Goal: Task Accomplishment & Management: Complete application form

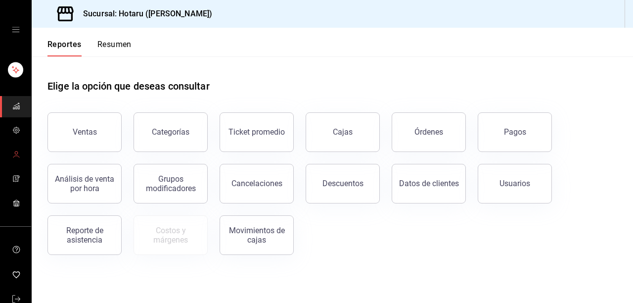
click at [21, 155] on link "mailbox folders" at bounding box center [15, 154] width 31 height 21
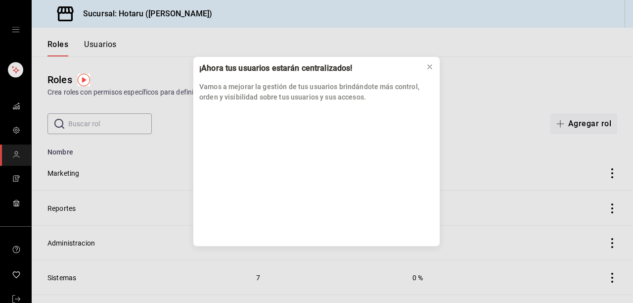
click at [109, 45] on div "¡Ahora tus usuarios estarán centralizados! Vamos a mejorar la gestión de tus us…" at bounding box center [316, 151] width 633 height 303
click at [432, 67] on icon at bounding box center [430, 67] width 8 height 8
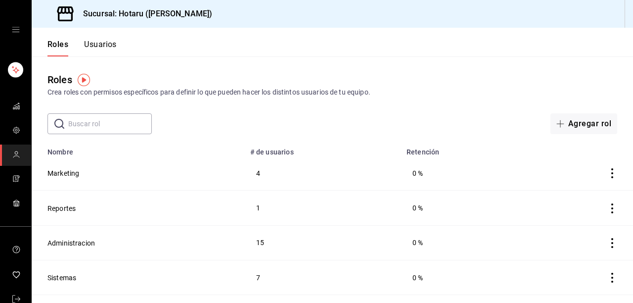
click at [108, 48] on button "Usuarios" at bounding box center [100, 48] width 33 height 17
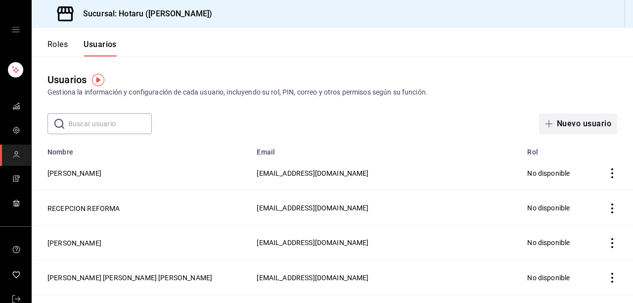
click at [579, 121] on button "Nuevo usuario" at bounding box center [578, 123] width 78 height 21
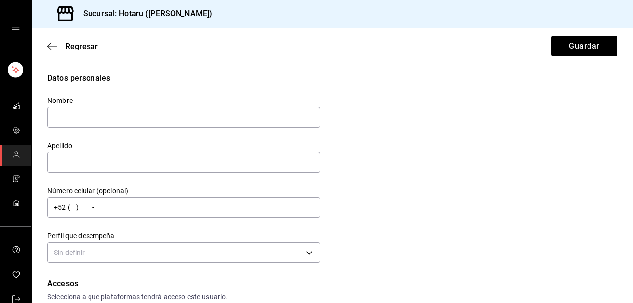
drag, startPoint x: 219, startPoint y: 116, endPoint x: 217, endPoint y: 105, distance: 11.0
click at [219, 116] on input "text" at bounding box center [183, 117] width 273 height 21
type input "c"
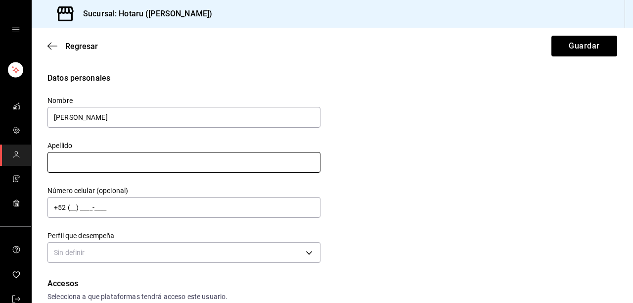
type input "[PERSON_NAME]"
click at [219, 166] on input "text" at bounding box center [183, 162] width 273 height 21
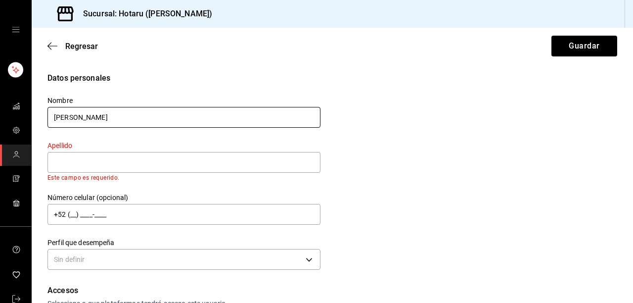
click at [243, 111] on input "[PERSON_NAME]" at bounding box center [183, 117] width 273 height 21
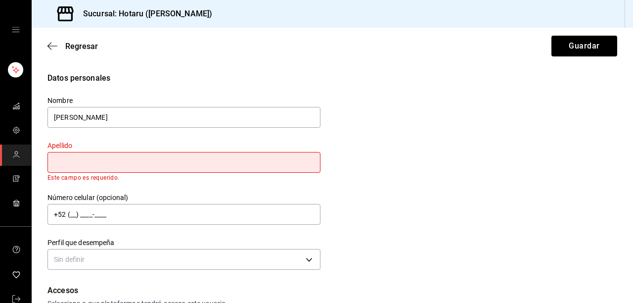
click at [266, 153] on input "text" at bounding box center [183, 162] width 273 height 21
type input "TIENDA"
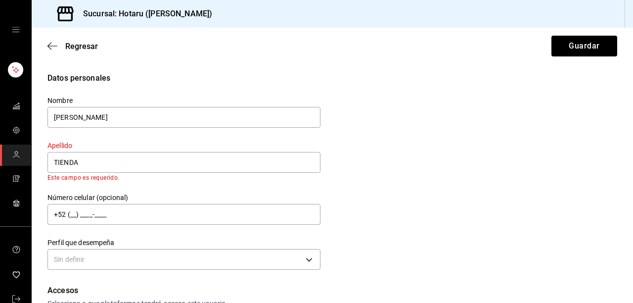
click at [237, 229] on div "Perfil que desempeña Sin definir" at bounding box center [178, 249] width 285 height 46
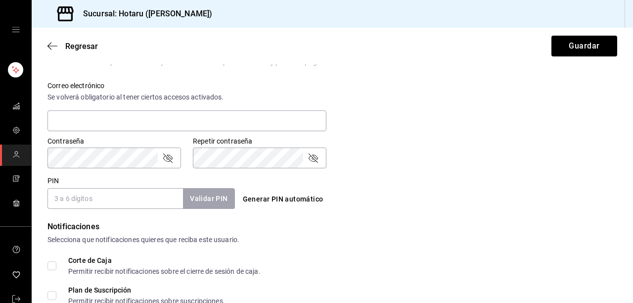
scroll to position [356, 0]
click at [146, 195] on input "PIN" at bounding box center [115, 197] width 136 height 21
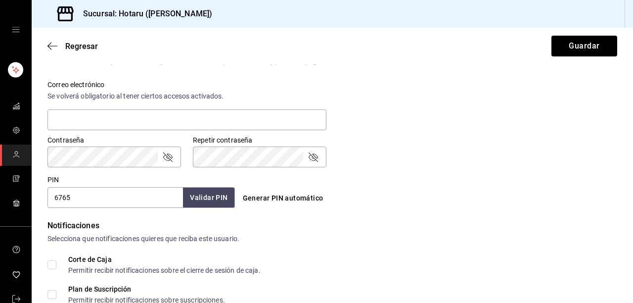
type input "6765"
click at [214, 198] on button "Validar PIN" at bounding box center [208, 197] width 52 height 21
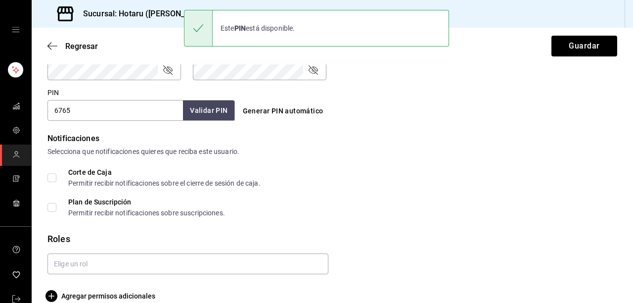
scroll to position [458, 0]
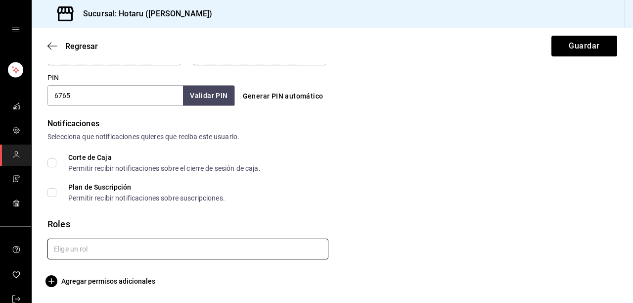
click at [202, 253] on input "text" at bounding box center [187, 248] width 281 height 21
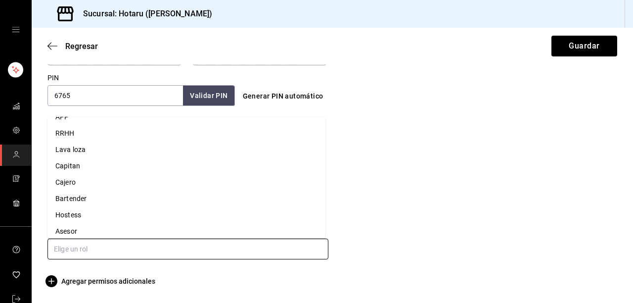
scroll to position [99, 0]
click at [66, 228] on li "Asesor" at bounding box center [186, 226] width 278 height 16
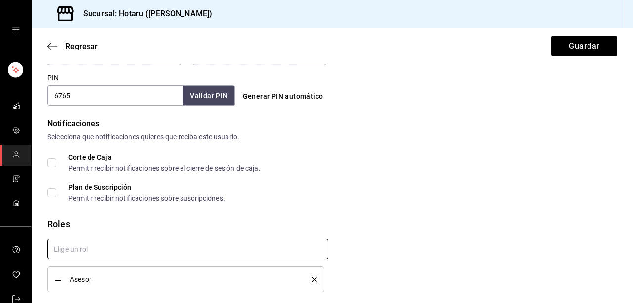
checkbox input "true"
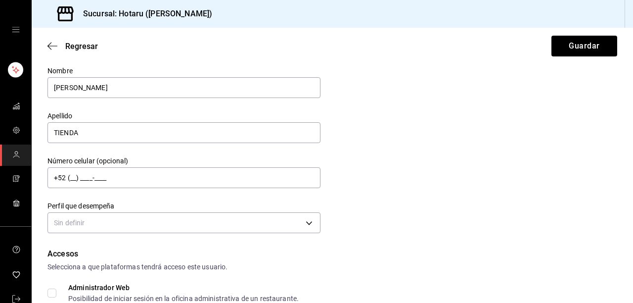
scroll to position [0, 0]
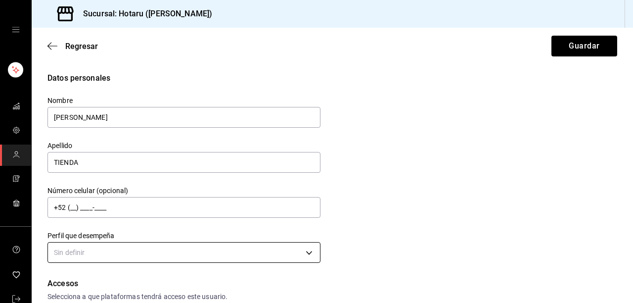
click at [171, 255] on body "Sucursal: Hotaru ([PERSON_NAME]) Regresar Guardar Datos personales Nombre [PERS…" at bounding box center [316, 151] width 633 height 303
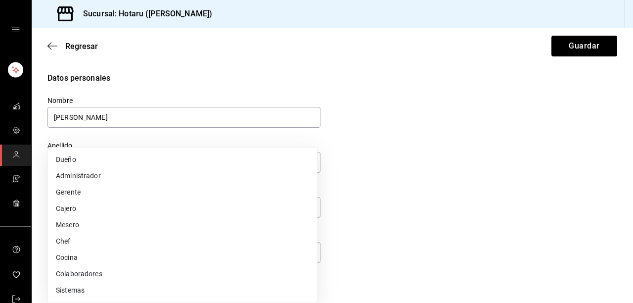
click at [76, 225] on li "Mesero" at bounding box center [182, 225] width 269 height 16
type input "WAITER"
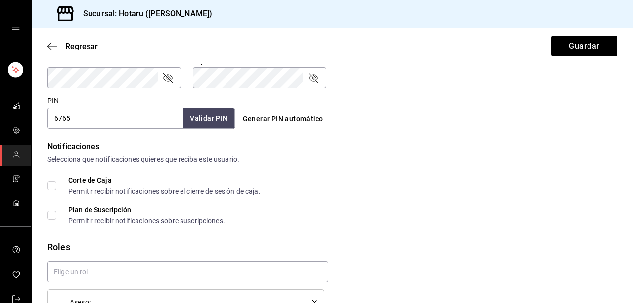
scroll to position [491, 0]
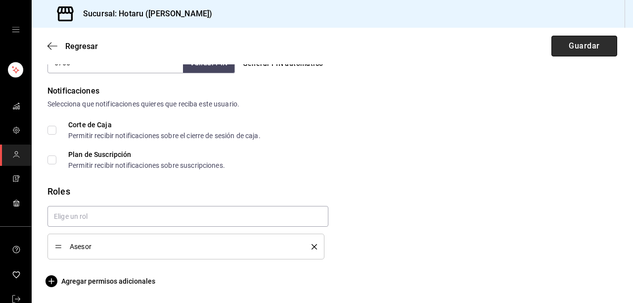
click at [573, 47] on button "Guardar" at bounding box center [584, 46] width 66 height 21
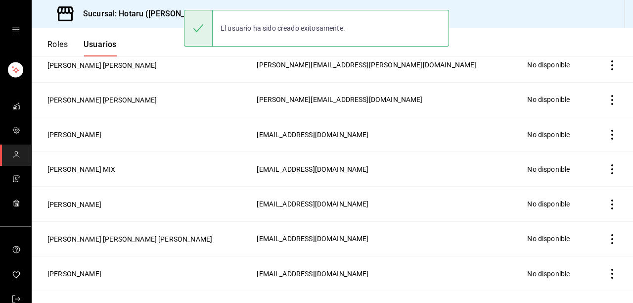
scroll to position [525, 0]
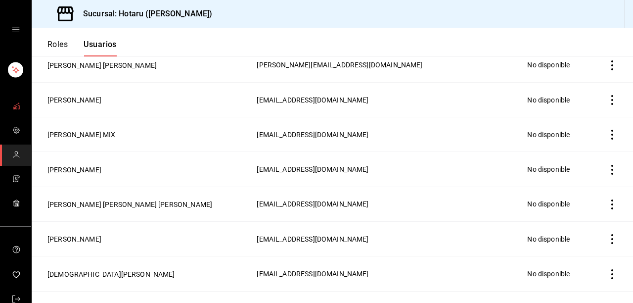
click at [14, 108] on icon "mailbox folders" at bounding box center [16, 106] width 8 height 8
